Goal: Task Accomplishment & Management: Use online tool/utility

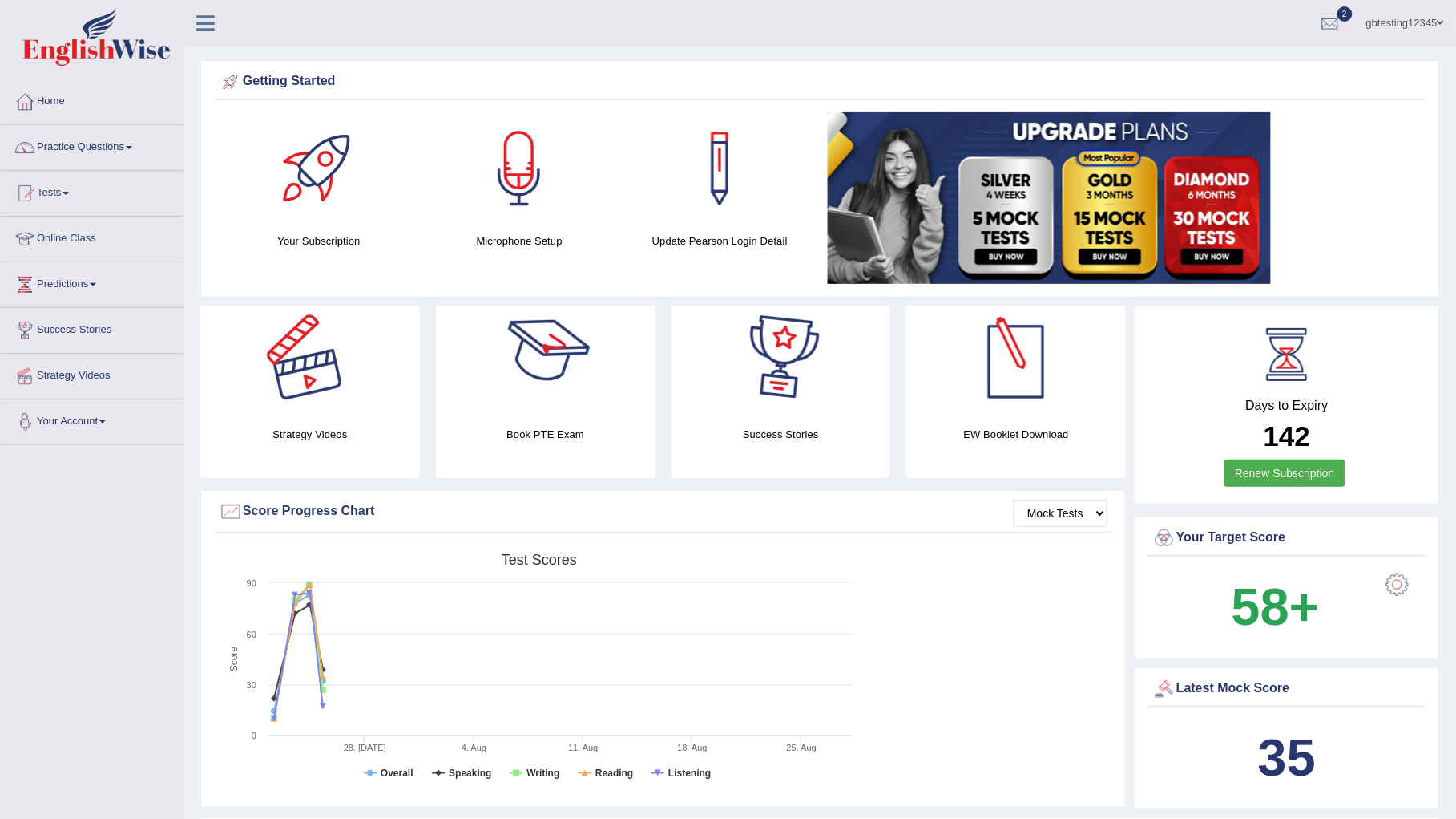
click at [76, 426] on link "Your Account" at bounding box center [92, 419] width 183 height 40
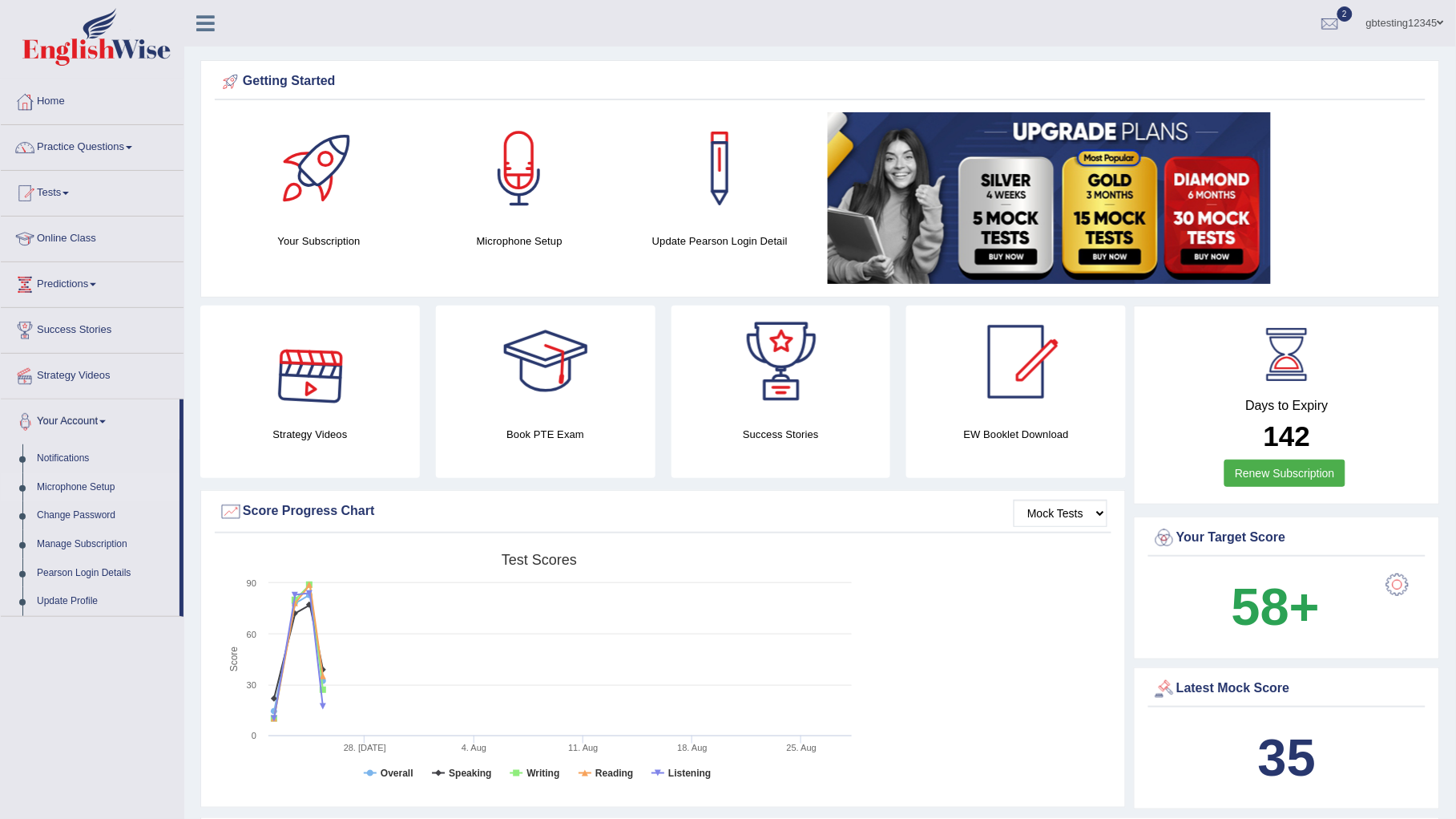
click at [82, 488] on link "Microphone Setup" at bounding box center [104, 487] width 150 height 29
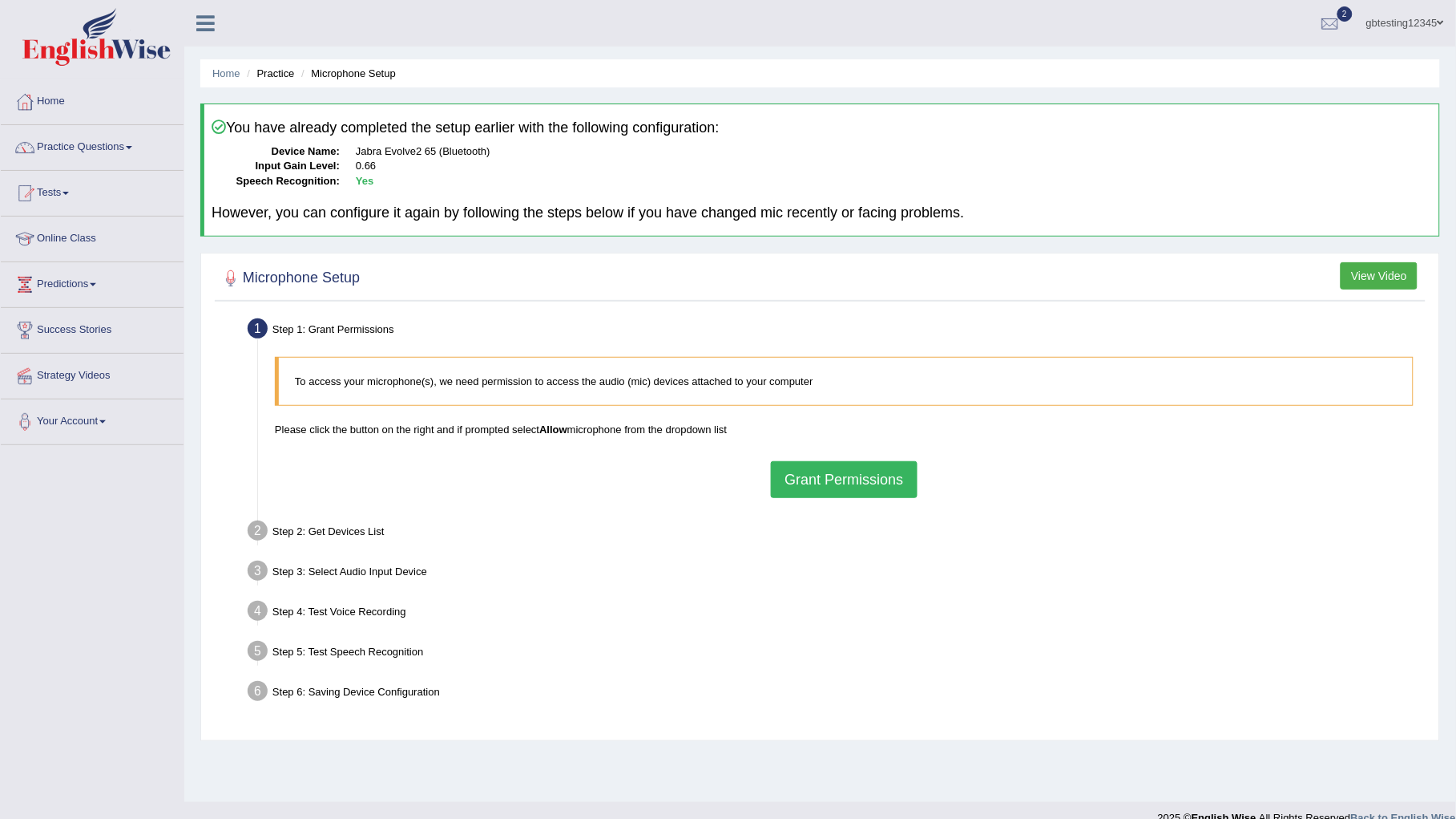
click at [799, 486] on button "Grant Permissions" at bounding box center [844, 478] width 146 height 36
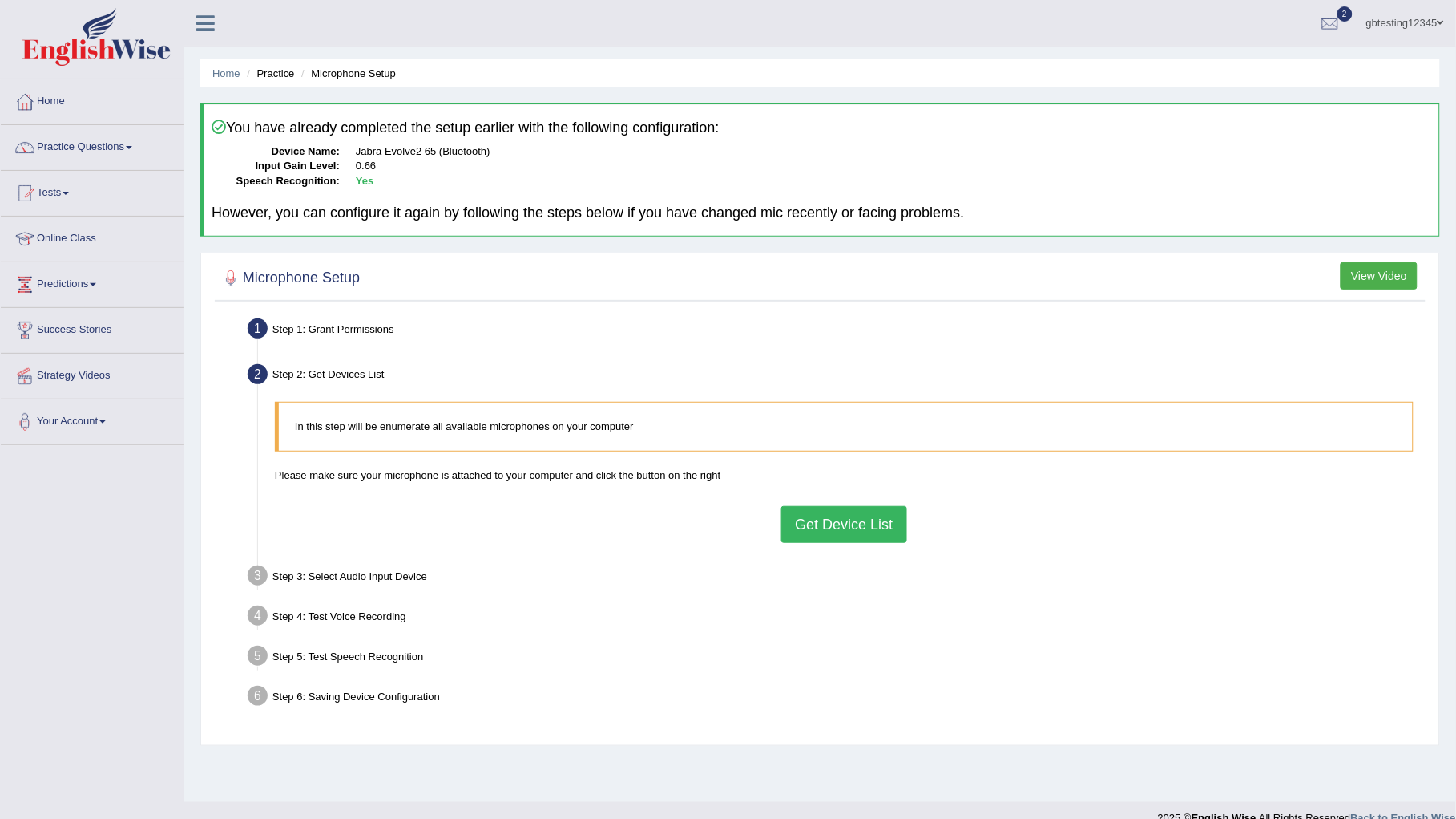
click at [809, 522] on button "Get Device List" at bounding box center [843, 524] width 125 height 36
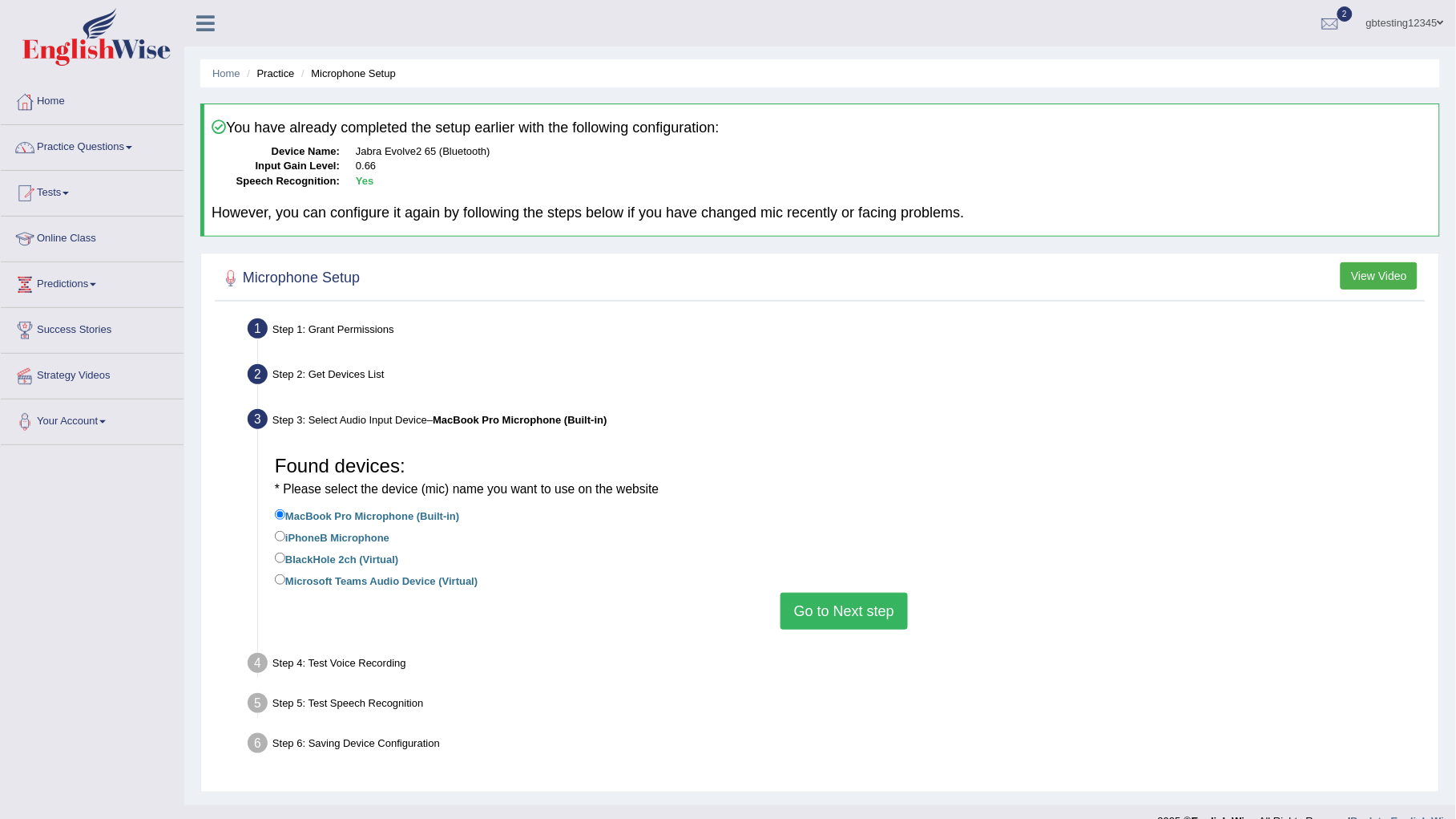
click at [844, 602] on button "Go to Next step" at bounding box center [844, 610] width 128 height 36
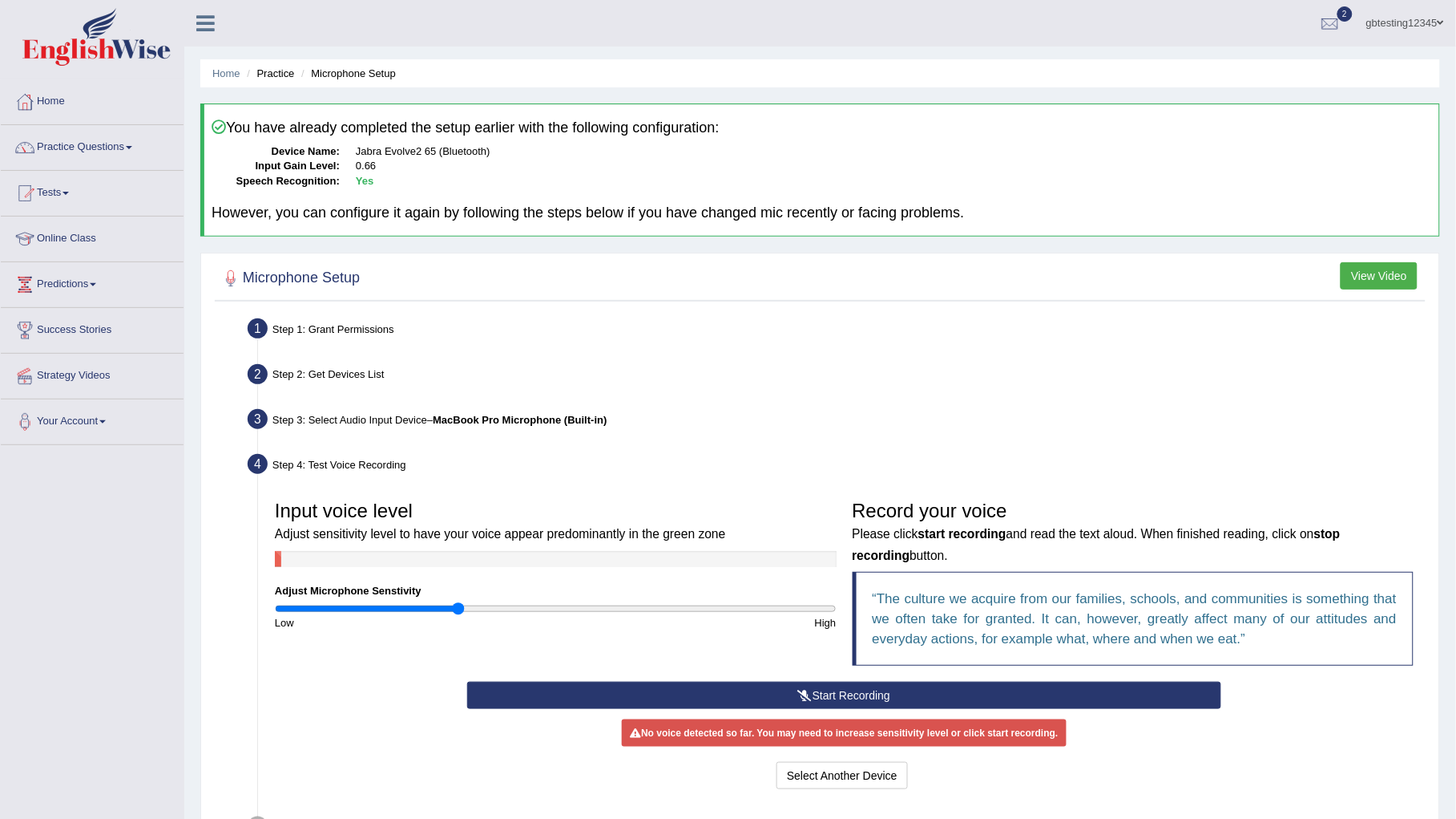
click at [806, 696] on icon at bounding box center [805, 694] width 15 height 11
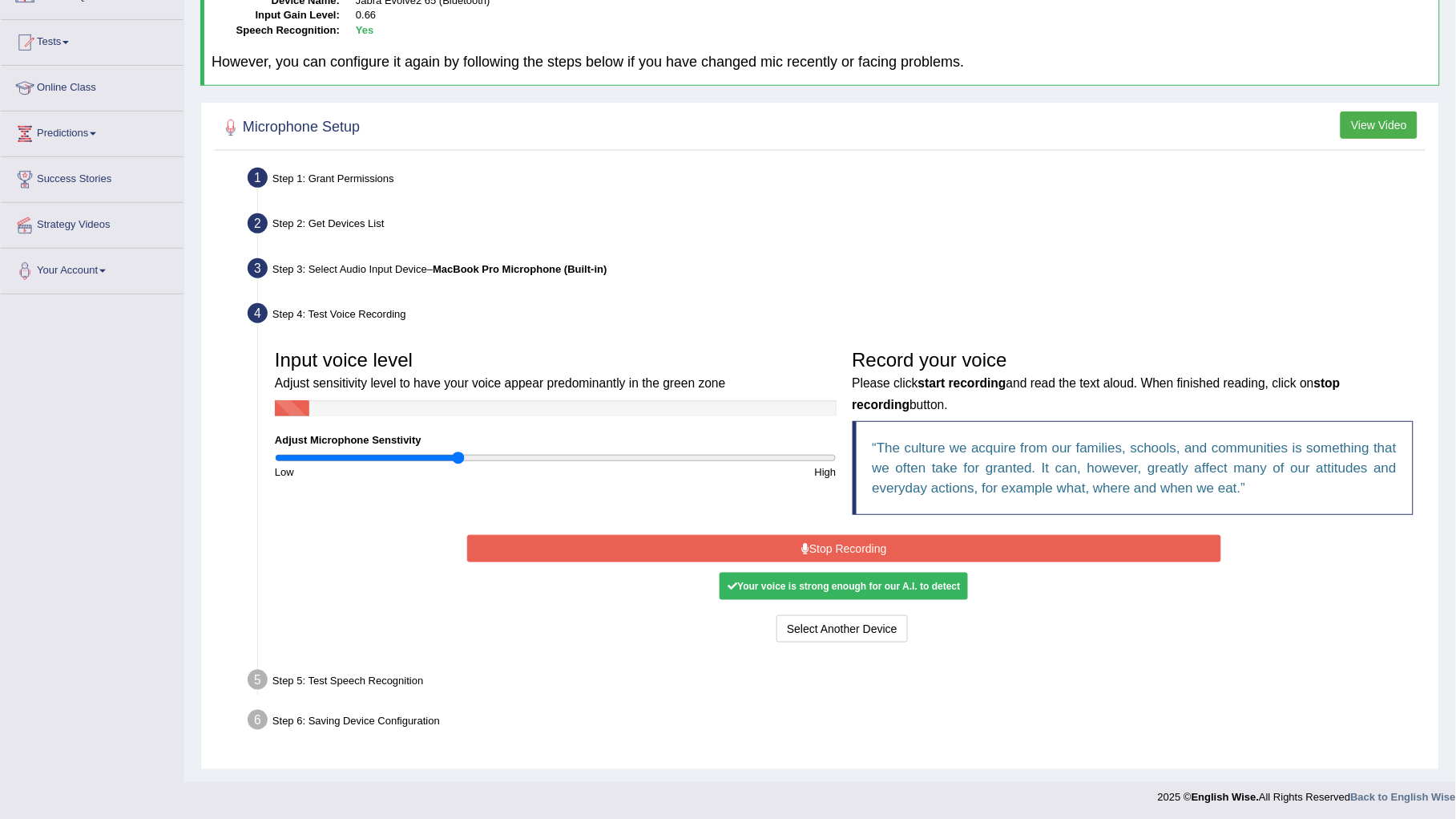
scroll to position [153, 0]
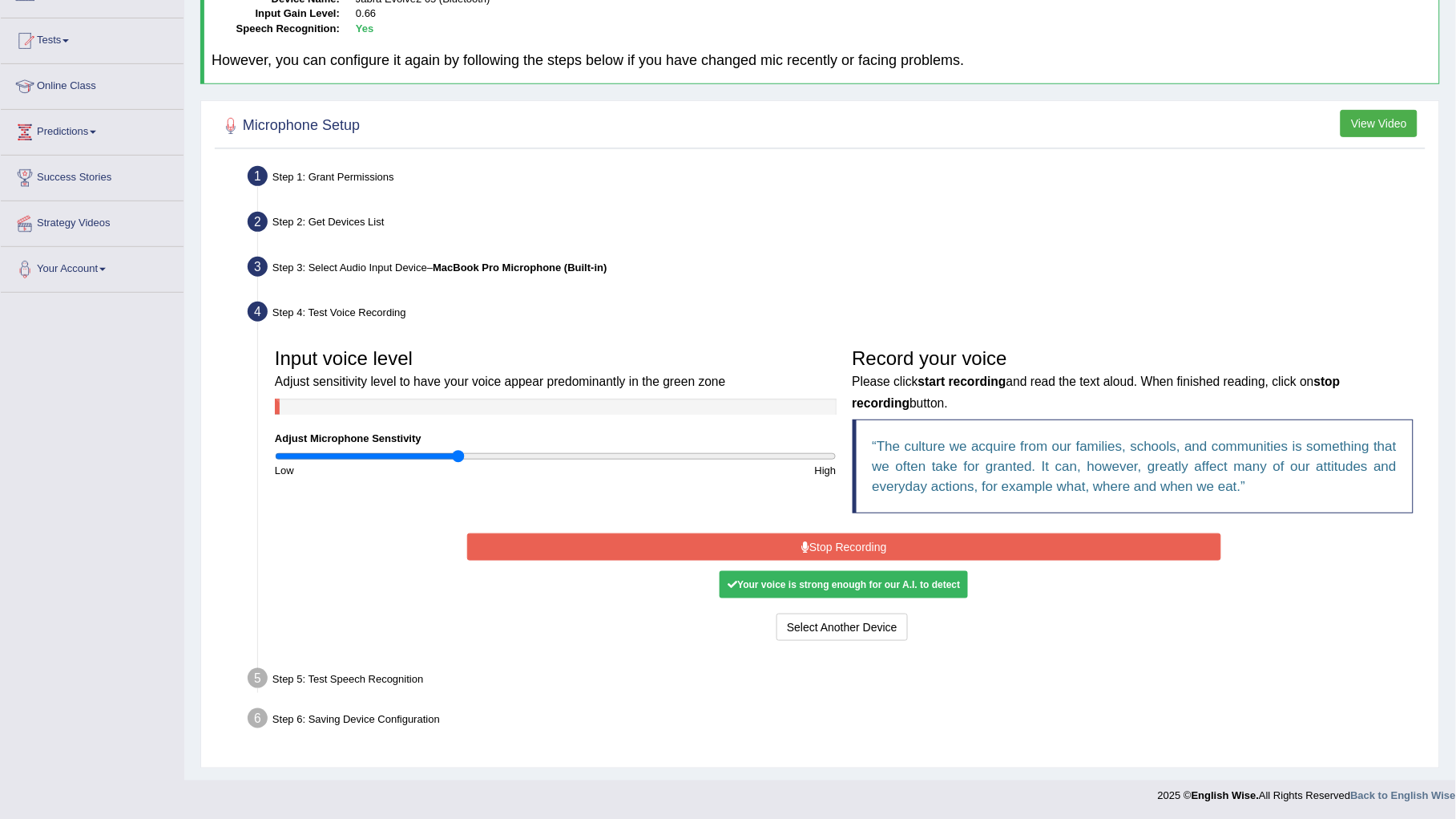
click at [681, 546] on button "Stop Recording" at bounding box center [844, 547] width 754 height 28
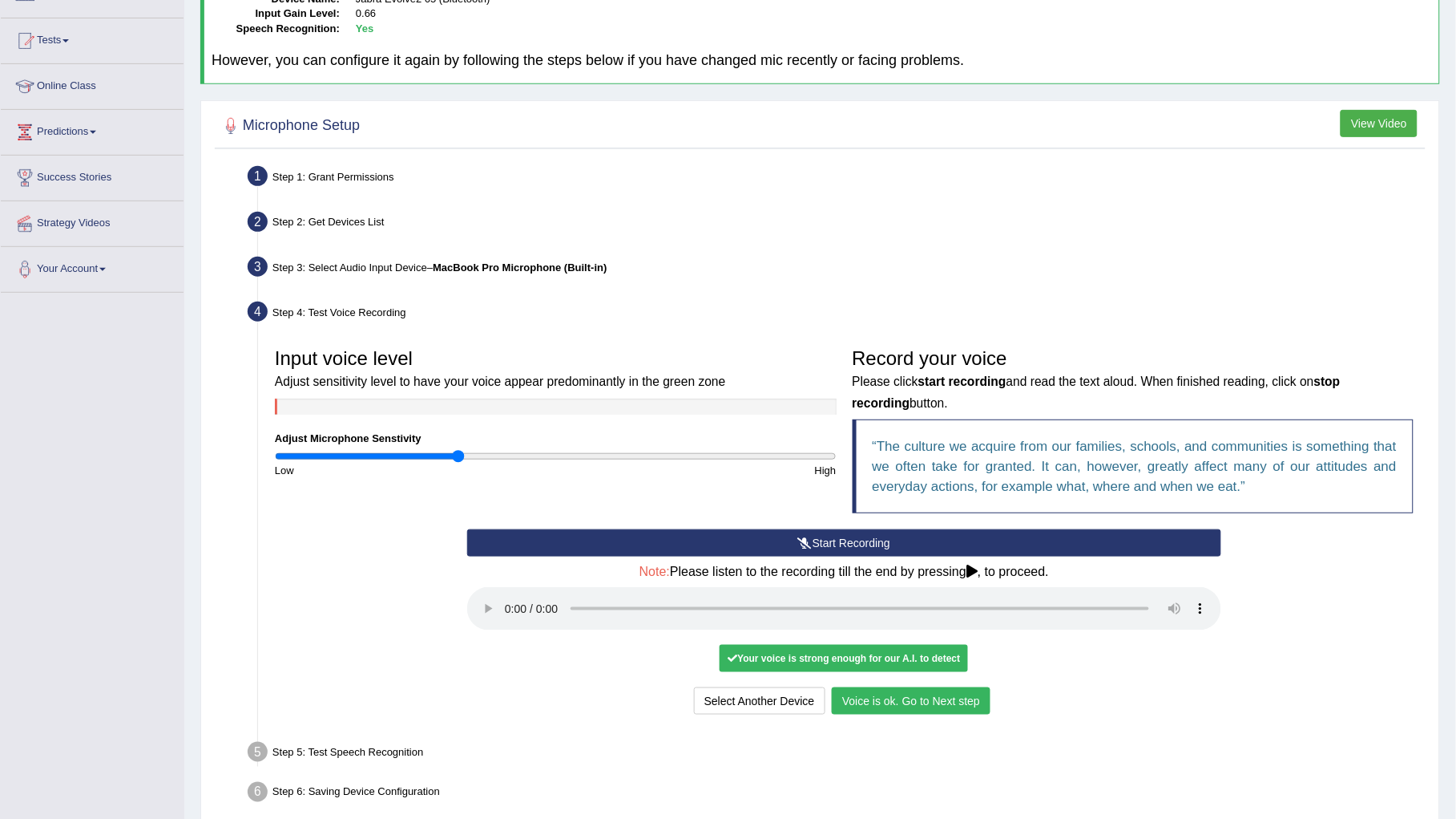
click at [885, 695] on button "Voice is ok. Go to Next step" at bounding box center [910, 701] width 158 height 28
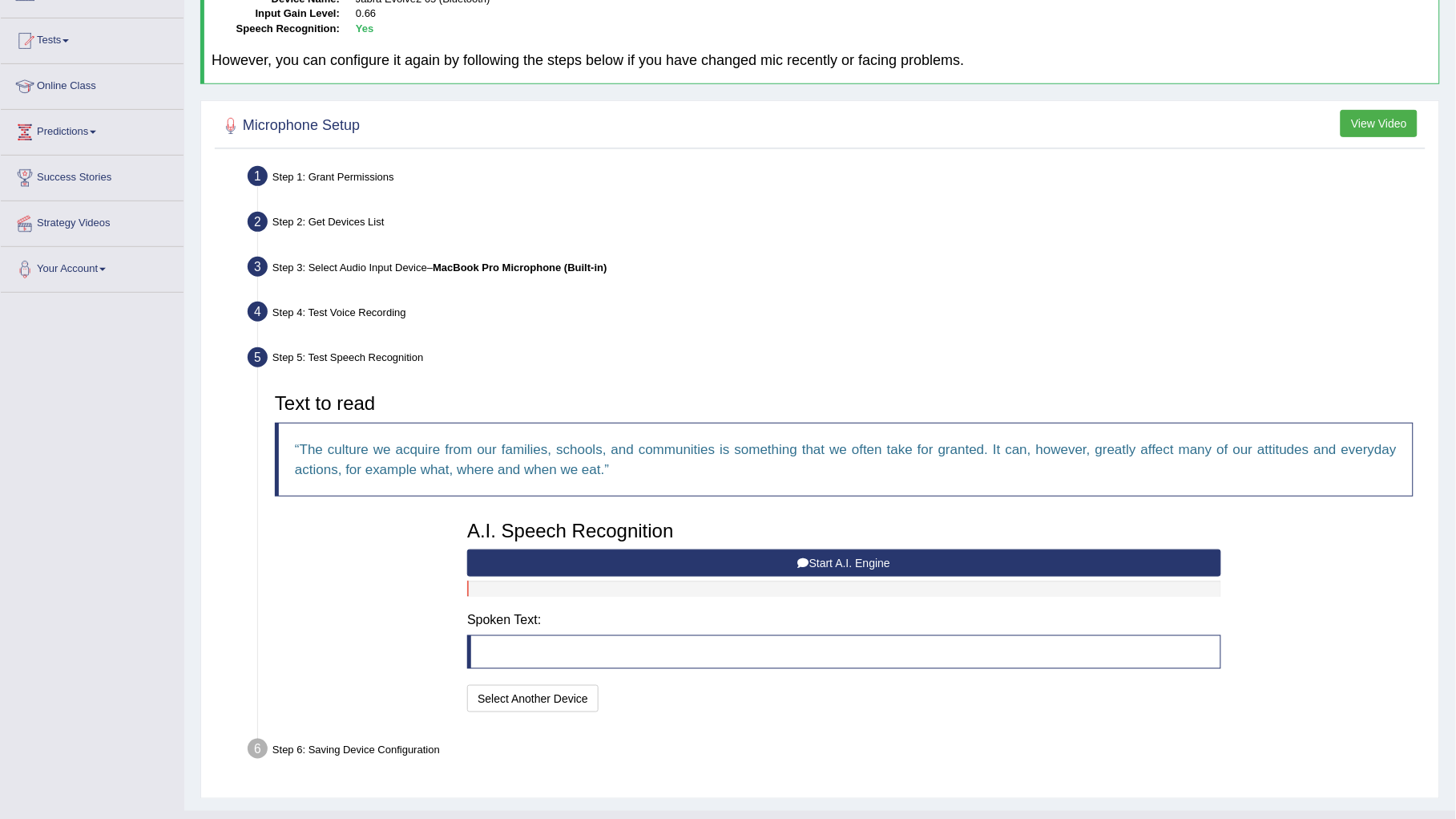
click at [731, 560] on button "Start A.I. Engine" at bounding box center [844, 563] width 754 height 28
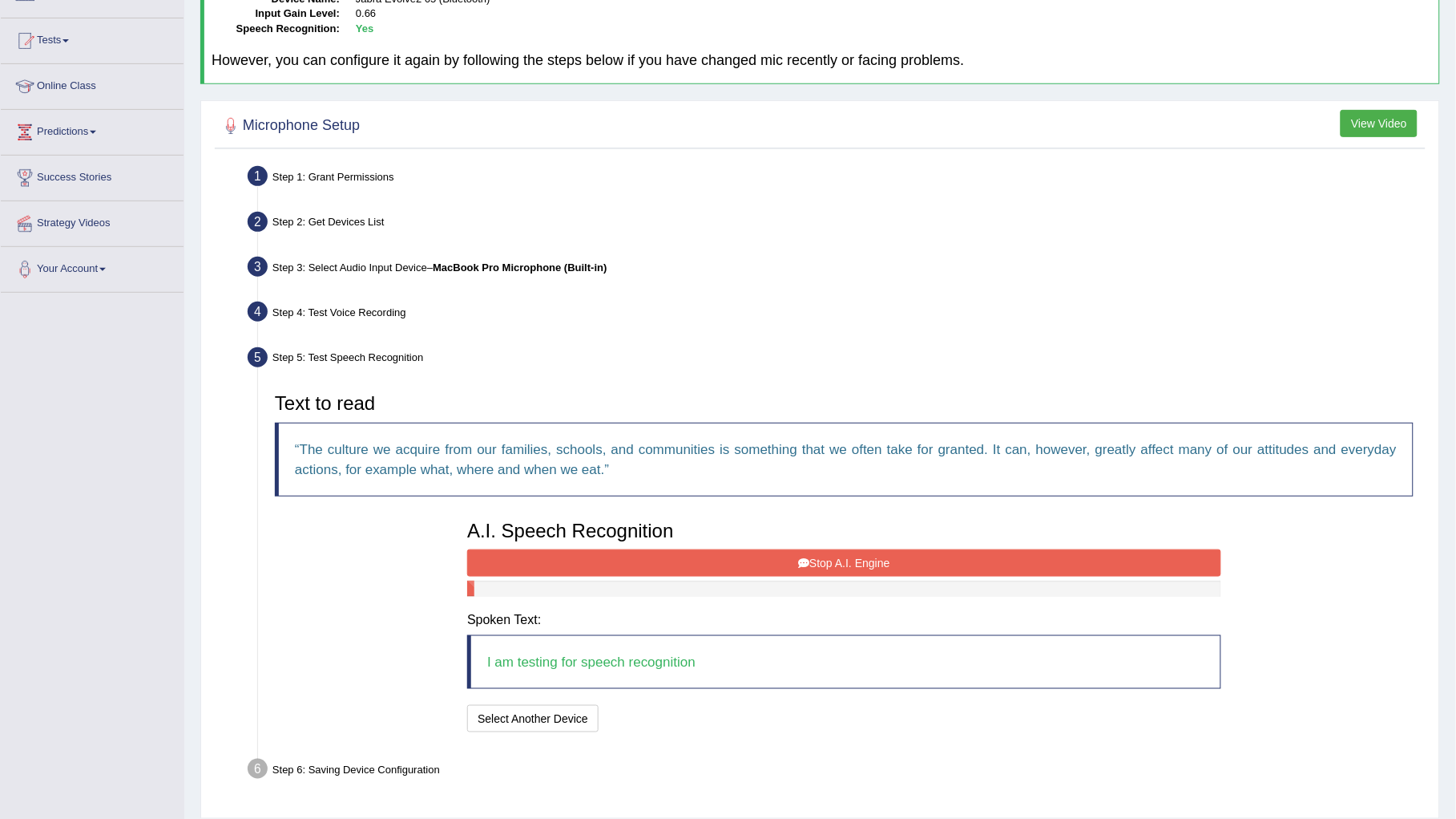
click at [637, 552] on button "Stop A.I. Engine" at bounding box center [844, 563] width 754 height 28
